Goal: Information Seeking & Learning: Learn about a topic

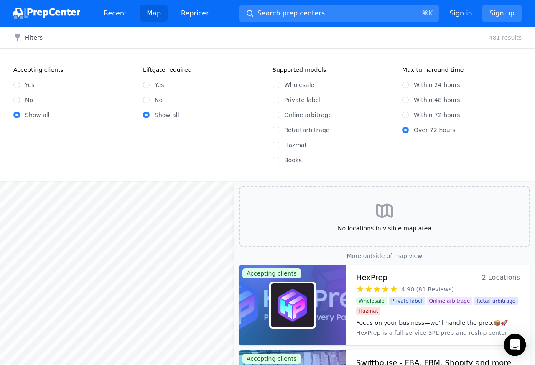
scroll to position [301, 0]
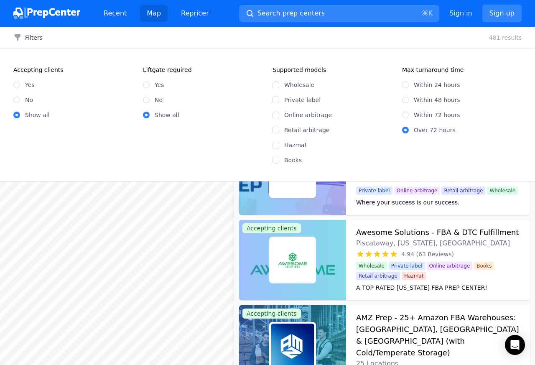
click at [373, 211] on div "Fast Prep Clifton, NJ, US 5.00 (61 Reviews) Where your success is our success. …" at bounding box center [438, 175] width 184 height 80
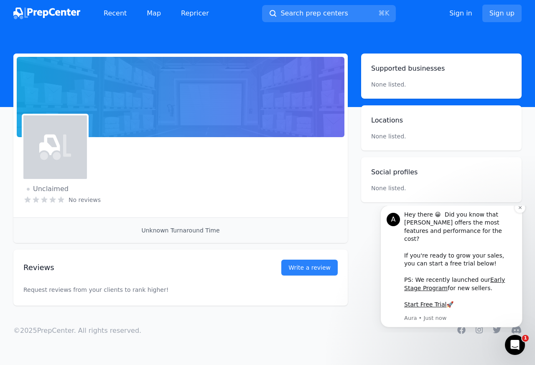
click at [397, 225] on div "A" at bounding box center [392, 219] width 13 height 13
click at [0, 0] on icon at bounding box center [0, 0] width 0 height 0
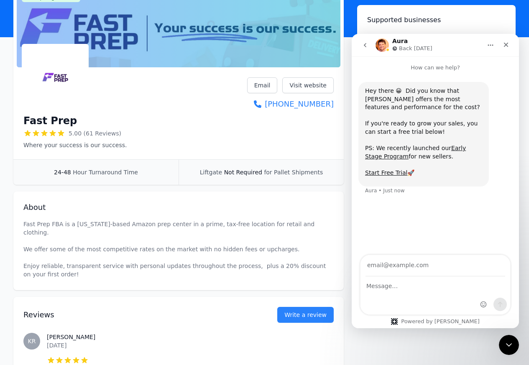
scroll to position [50, 0]
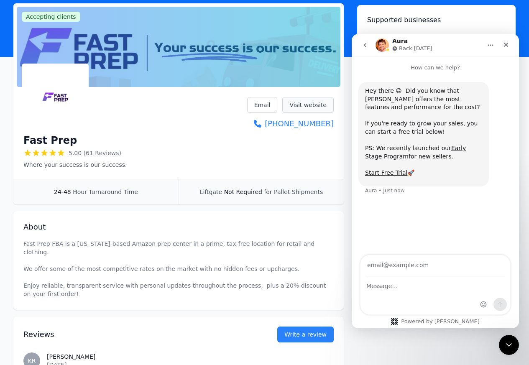
click at [307, 97] on link "Visit website" at bounding box center [307, 105] width 51 height 16
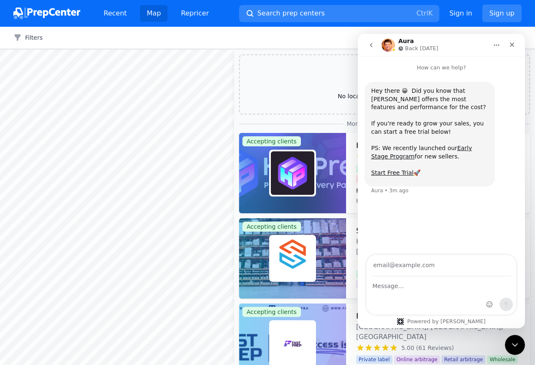
click at [522, 328] on html "Aura Back tomorrow How can we help? Hey there 😀 Did you know that Aura offers t…" at bounding box center [441, 181] width 167 height 294
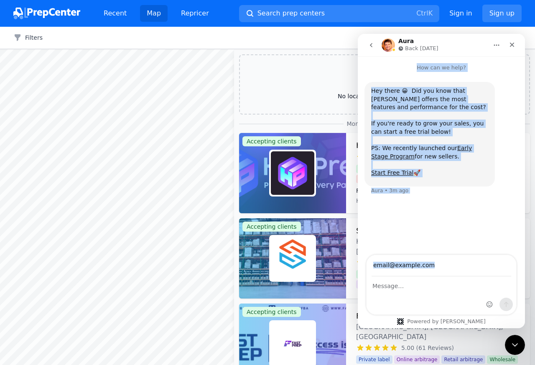
drag, startPoint x: 522, startPoint y: 226, endPoint x: 522, endPoint y: -37, distance: 262.4
click at [522, 34] on html "Aura Back tomorrow How can we help? Hey there 😀 Did you know that Aura offers t…" at bounding box center [441, 181] width 167 height 294
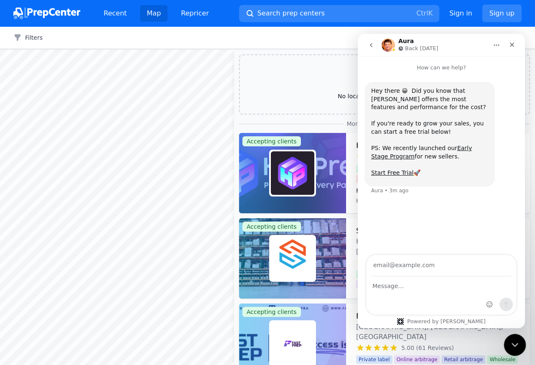
click at [506, 346] on div "Close Intercom Messenger" at bounding box center [513, 343] width 20 height 20
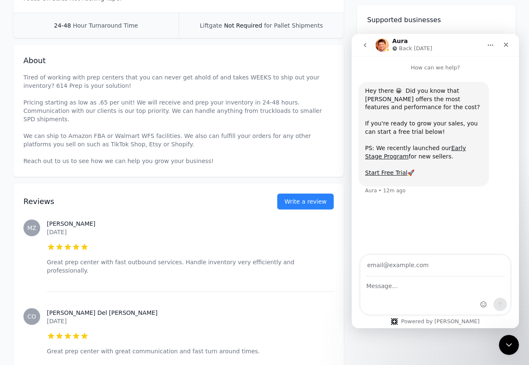
scroll to position [251, 0]
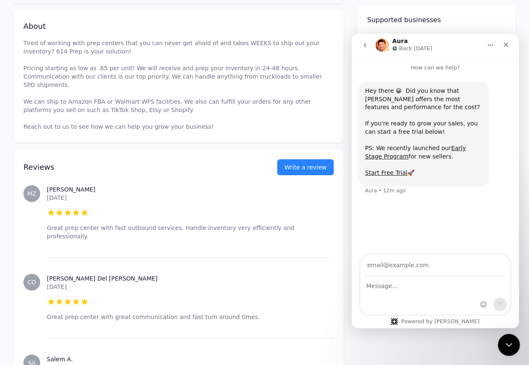
click at [503, 347] on icon "Close Intercom Messenger" at bounding box center [507, 343] width 10 height 10
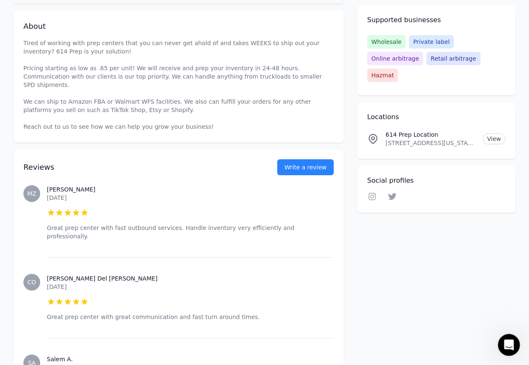
scroll to position [0, 0]
click at [493, 139] on link "View" at bounding box center [493, 138] width 23 height 11
click at [389, 143] on p "[STREET_ADDRESS][US_STATE]" at bounding box center [430, 143] width 90 height 8
click at [389, 143] on p "7780 Corporate Blvd, #8213, Plain City, Ohio, 43064, US" at bounding box center [430, 143] width 90 height 8
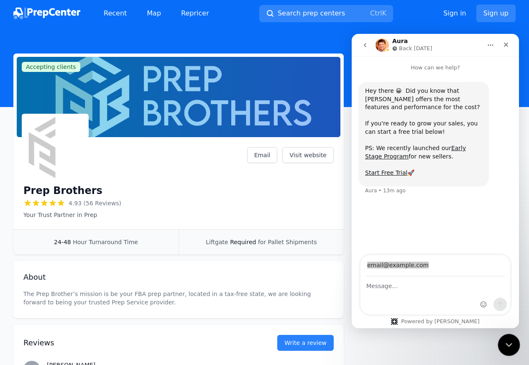
click at [512, 346] on icon "Close Intercom Messenger" at bounding box center [507, 343] width 10 height 10
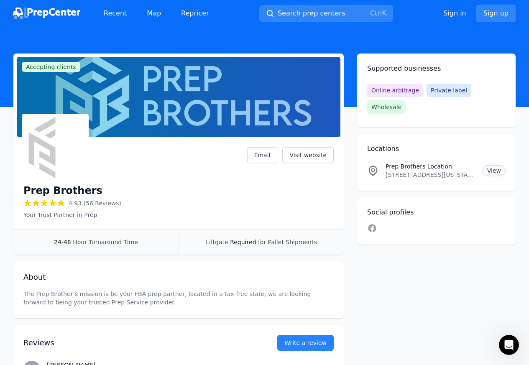
click at [492, 172] on link "View" at bounding box center [493, 170] width 23 height 11
click at [389, 175] on p "[STREET_ADDRESS][US_STATE]" at bounding box center [430, 174] width 90 height 8
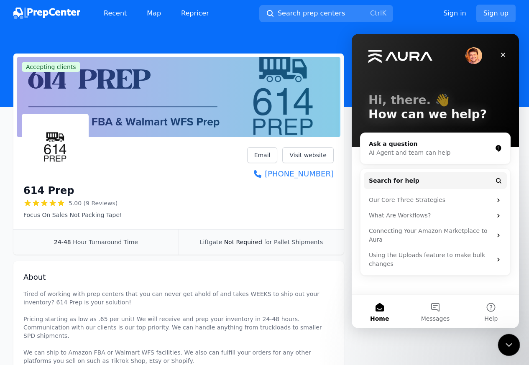
click at [512, 346] on div "Close Intercom Messenger" at bounding box center [507, 343] width 20 height 20
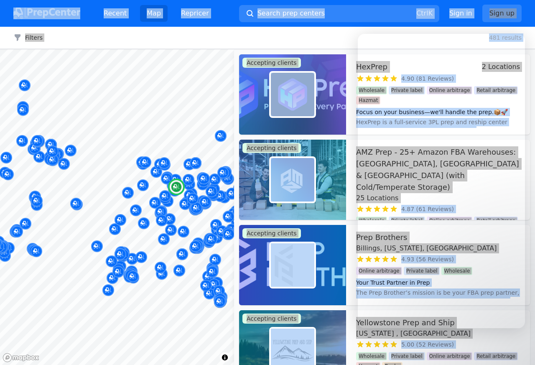
click at [351, 323] on div "Yellowstone Prep and Ship Montana , US 5.00 (52 Reviews) Experience the Montana…" at bounding box center [438, 350] width 184 height 80
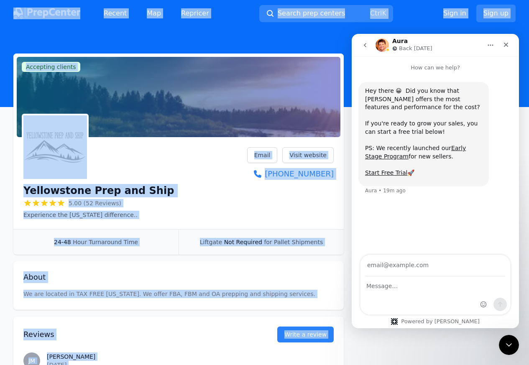
click at [317, 320] on div "Reviews Write a review" at bounding box center [178, 329] width 310 height 26
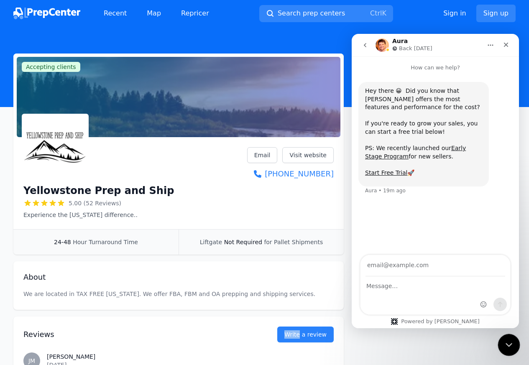
click at [512, 346] on div "Close Intercom Messenger" at bounding box center [507, 343] width 20 height 20
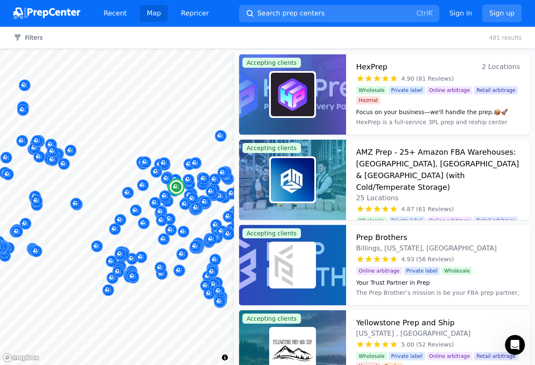
click at [375, 67] on h3 "HexPrep" at bounding box center [371, 67] width 31 height 12
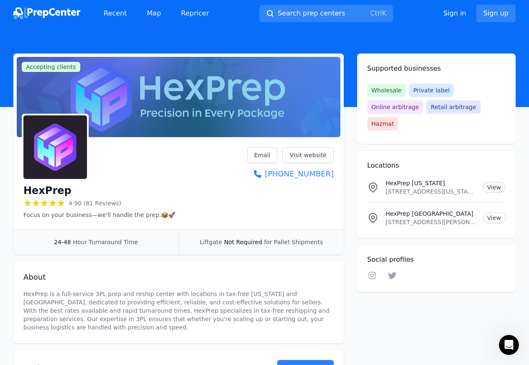
click at [494, 189] on link "View" at bounding box center [493, 187] width 23 height 11
click at [494, 219] on link "View" at bounding box center [493, 217] width 23 height 11
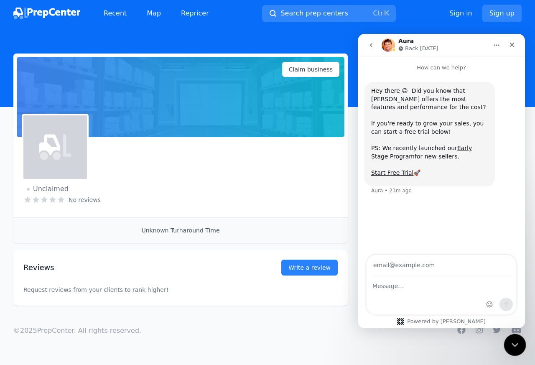
click at [512, 346] on icon "Close Intercom Messenger" at bounding box center [513, 343] width 10 height 10
